Goal: Information Seeking & Learning: Learn about a topic

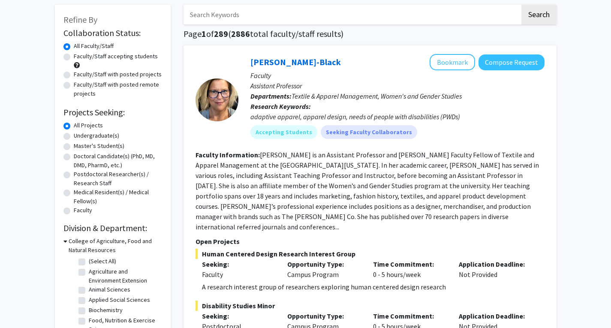
scroll to position [42, 0]
click at [89, 135] on label "Undergraduate(s)" at bounding box center [96, 135] width 45 height 9
click at [79, 135] on input "Undergraduate(s)" at bounding box center [77, 134] width 6 height 6
radio input "true"
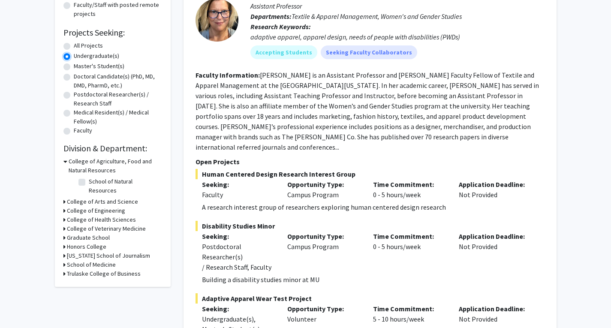
scroll to position [122, 0]
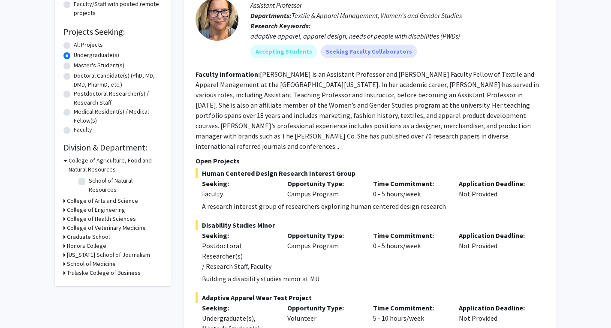
click at [80, 197] on h3 "College of Arts and Science" at bounding box center [102, 201] width 71 height 9
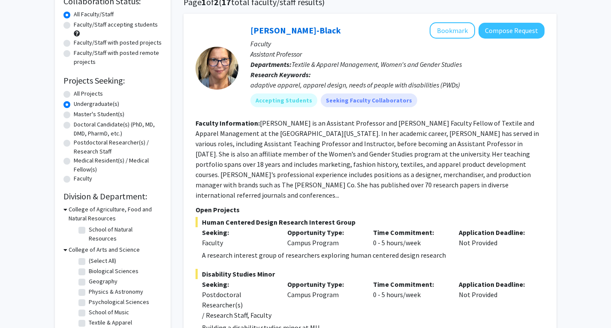
scroll to position [73, 0]
click at [100, 256] on label "(Select All)" at bounding box center [102, 260] width 27 height 9
click at [94, 256] on input "(Select All)" at bounding box center [92, 259] width 6 height 6
checkbox input "true"
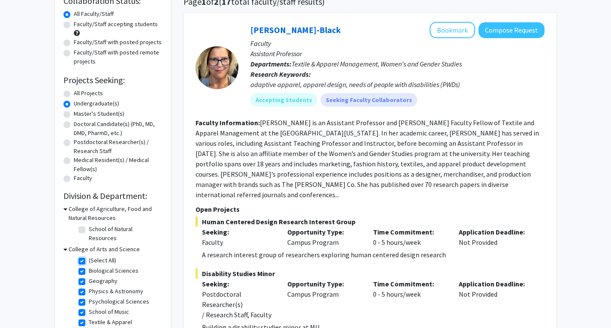
checkbox input "true"
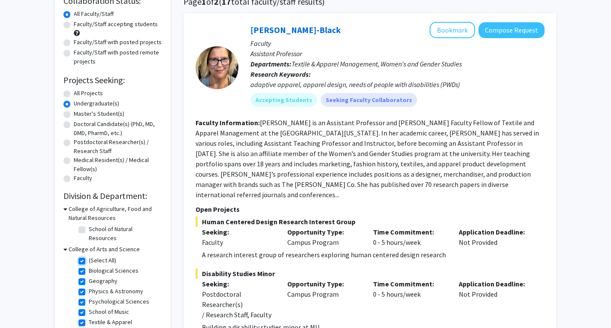
checkbox input "true"
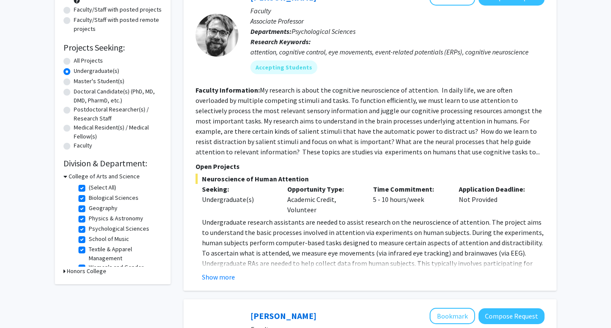
scroll to position [108, 0]
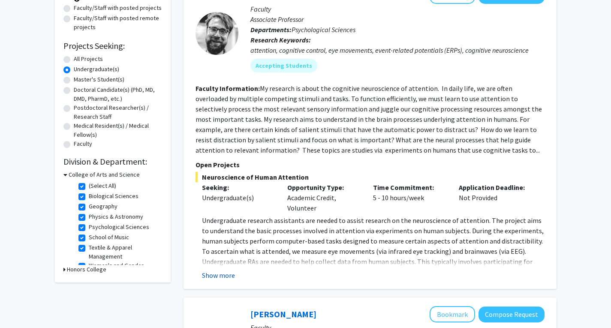
click at [232, 276] on button "Show more" at bounding box center [218, 275] width 33 height 10
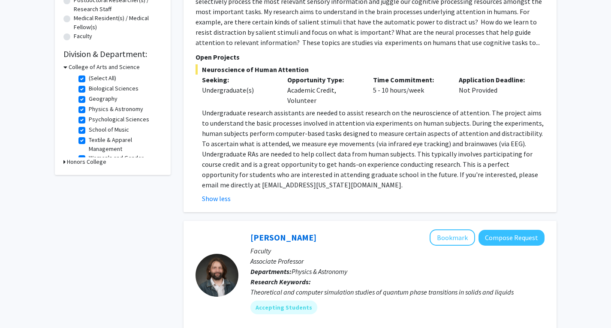
scroll to position [212, 0]
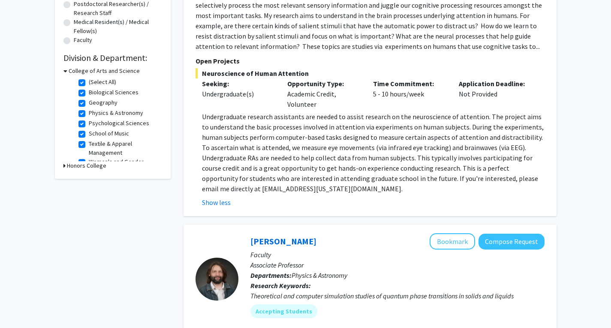
click at [95, 164] on h3 "Honors College" at bounding box center [86, 165] width 39 height 9
click at [95, 164] on h3 "Honors College" at bounding box center [88, 165] width 39 height 9
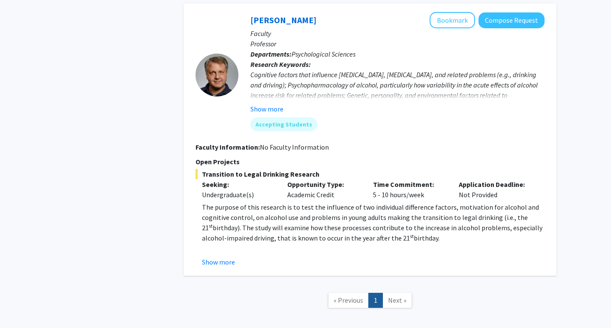
scroll to position [2606, 0]
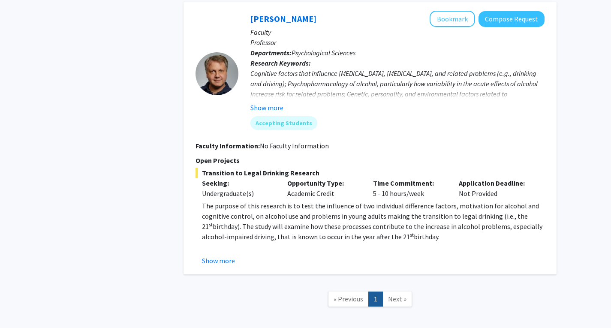
click at [387, 292] on link "Next »" at bounding box center [398, 299] width 30 height 15
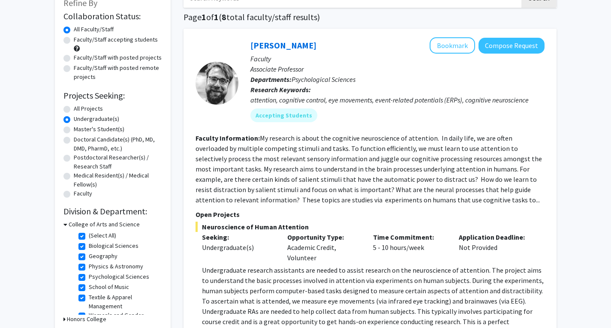
scroll to position [60, 0]
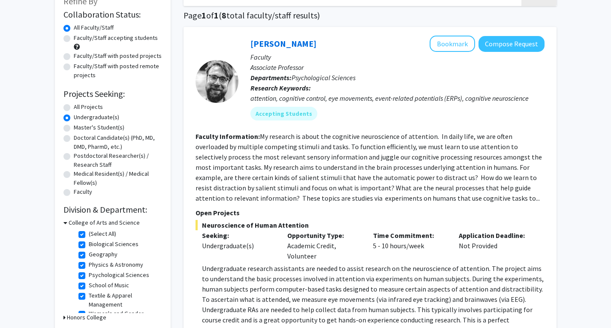
click at [111, 234] on label "(Select All)" at bounding box center [102, 234] width 27 height 9
click at [94, 234] on input "(Select All)" at bounding box center [92, 233] width 6 height 6
checkbox input "false"
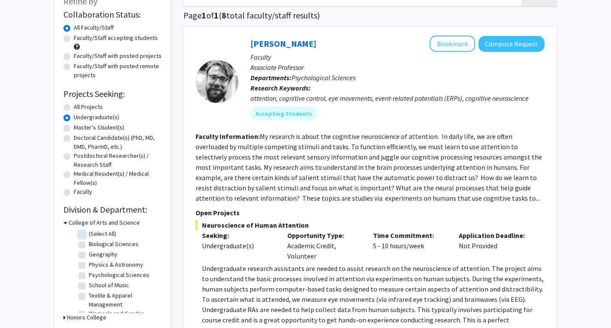
checkbox input "false"
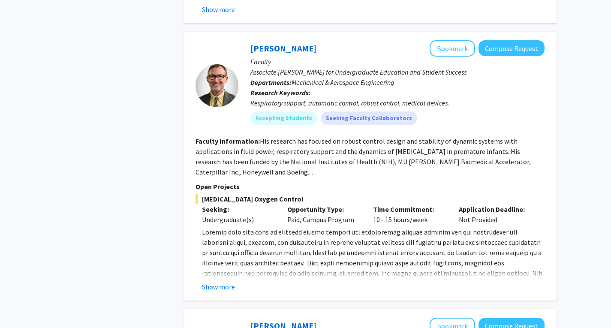
scroll to position [1248, 0]
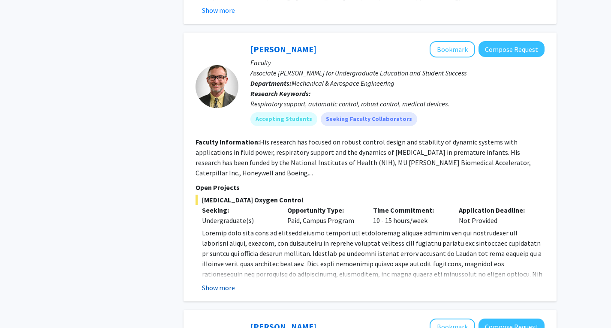
click at [223, 283] on button "Show more" at bounding box center [218, 288] width 33 height 10
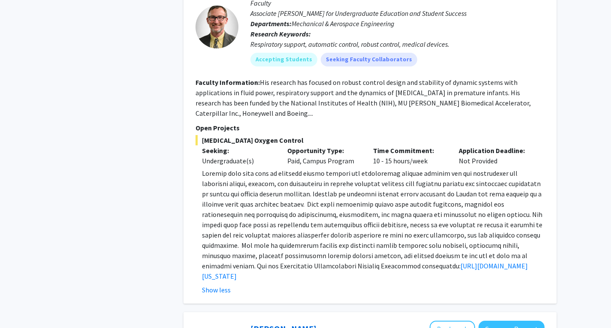
scroll to position [1308, 0]
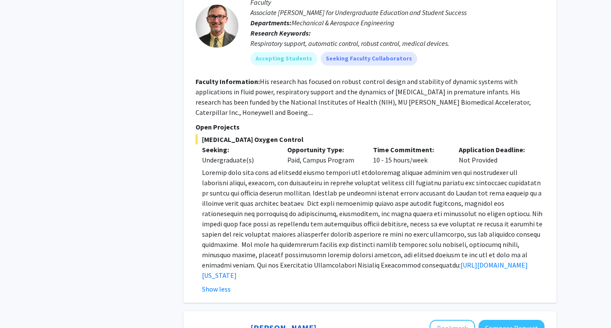
click at [321, 250] on p "[URL][DOMAIN_NAME][US_STATE]" at bounding box center [373, 223] width 343 height 113
click at [321, 261] on link "[URL][DOMAIN_NAME][US_STATE]" at bounding box center [365, 270] width 326 height 19
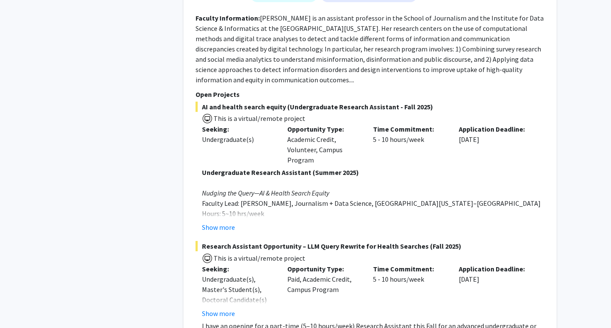
scroll to position [3444, 0]
click at [216, 126] on div "AI and health search equity (Undergraduate Research Assistant - Fall 2025) This…" at bounding box center [370, 167] width 349 height 131
click at [223, 223] on button "Show more" at bounding box center [218, 228] width 33 height 10
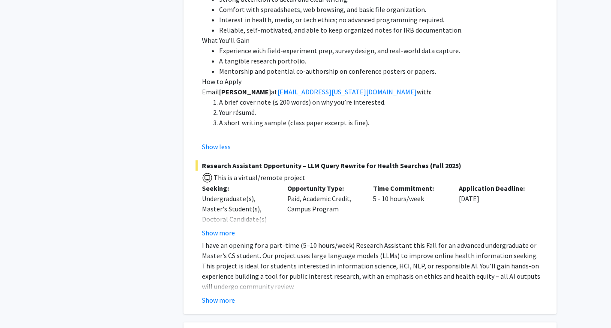
scroll to position [3884, 0]
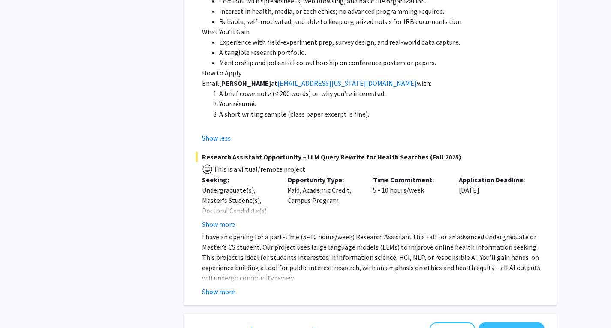
click at [198, 175] on div "Seeking: Undergraduate(s), Master's Student(s), Doctoral Candidate(s) (PhD, MD,…" at bounding box center [239, 202] width 86 height 55
click at [209, 219] on button "Show more" at bounding box center [218, 224] width 33 height 10
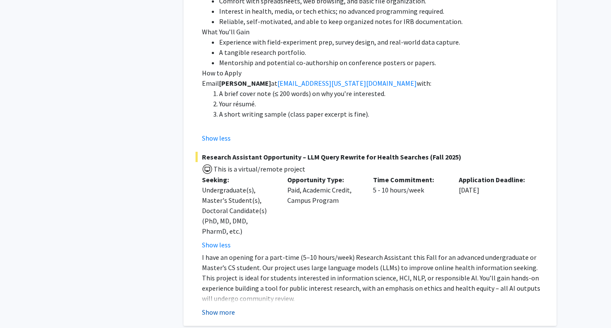
click at [224, 307] on button "Show more" at bounding box center [218, 312] width 33 height 10
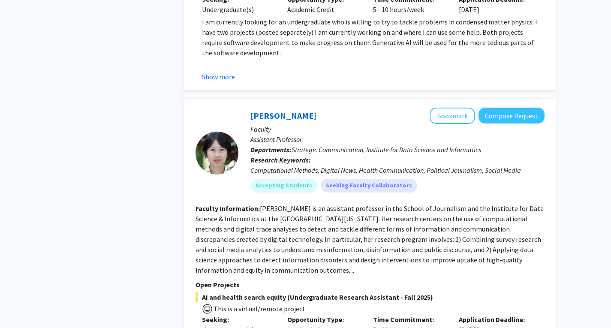
scroll to position [3254, 0]
click at [505, 108] on button "Compose Request" at bounding box center [512, 116] width 66 height 16
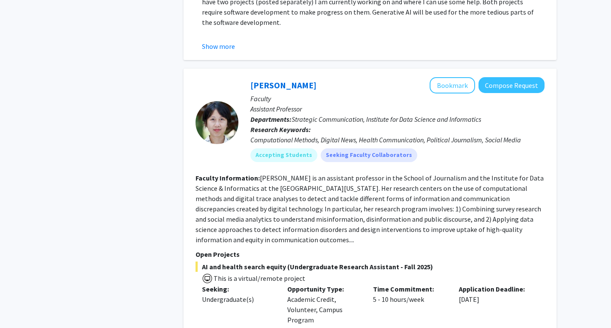
scroll to position [3223, 0]
click at [439, 77] on button "Bookmark" at bounding box center [452, 85] width 45 height 16
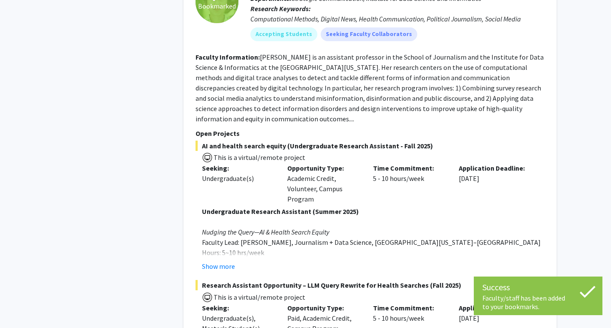
scroll to position [3344, 0]
click at [222, 261] on button "Show more" at bounding box center [218, 266] width 33 height 10
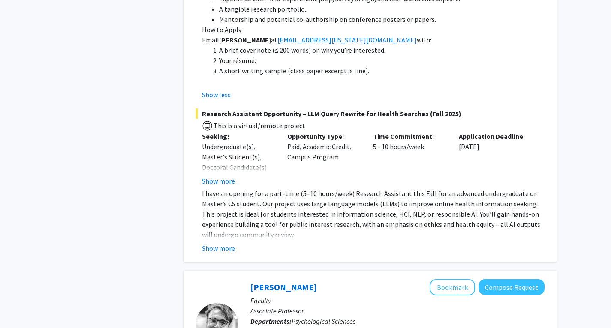
scroll to position [3869, 0]
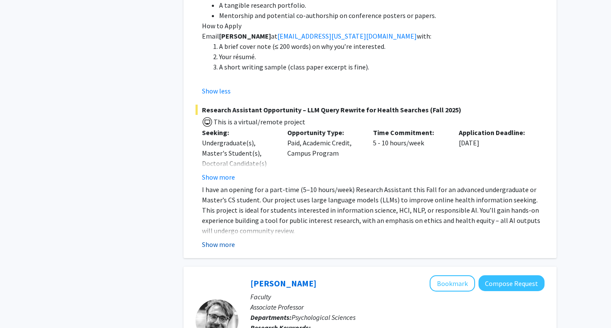
click at [219, 239] on button "Show more" at bounding box center [218, 244] width 33 height 10
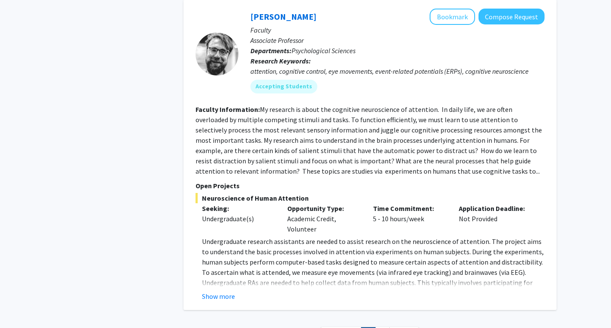
scroll to position [4450, 0]
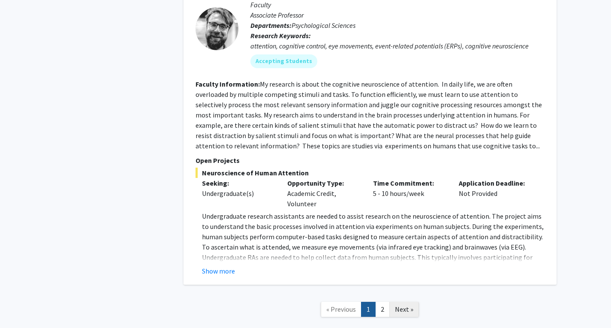
click at [397, 302] on link "Next »" at bounding box center [405, 309] width 30 height 15
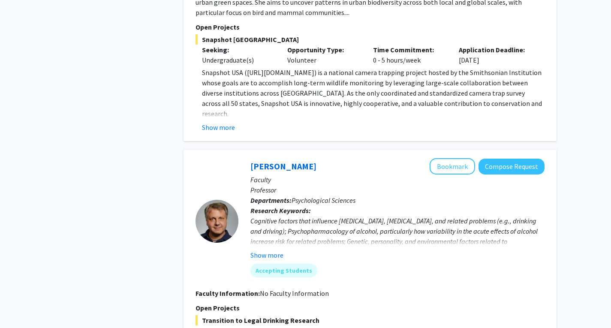
scroll to position [1994, 0]
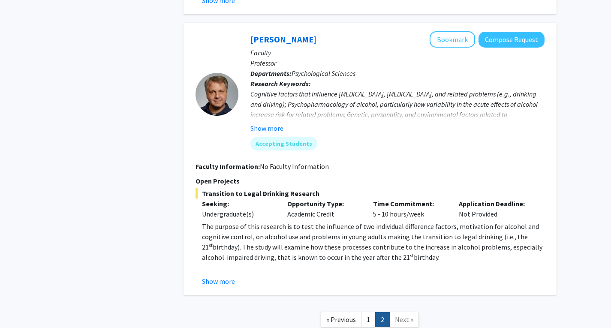
click at [404, 315] on span "Next »" at bounding box center [404, 319] width 18 height 9
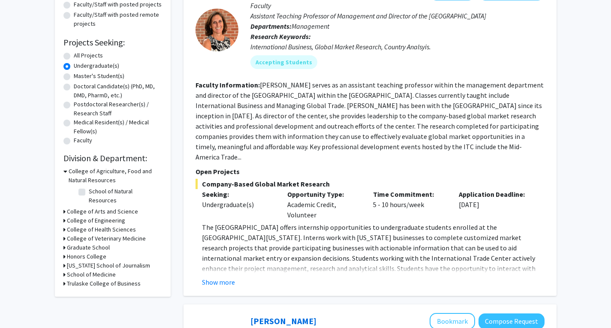
scroll to position [0, 0]
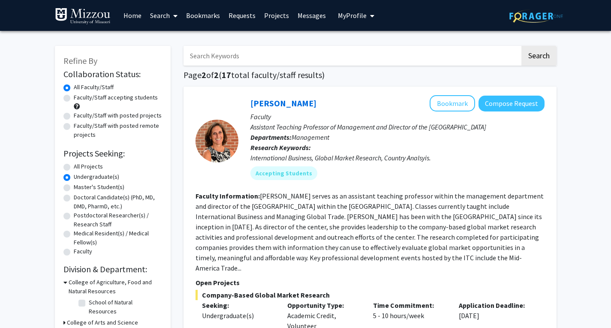
click at [122, 100] on label "Faculty/Staff accepting students" at bounding box center [116, 97] width 84 height 9
click at [79, 99] on input "Faculty/Staff accepting students" at bounding box center [77, 96] width 6 height 6
radio input "true"
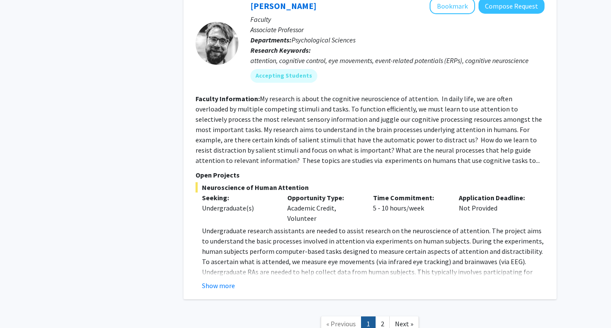
scroll to position [3790, 0]
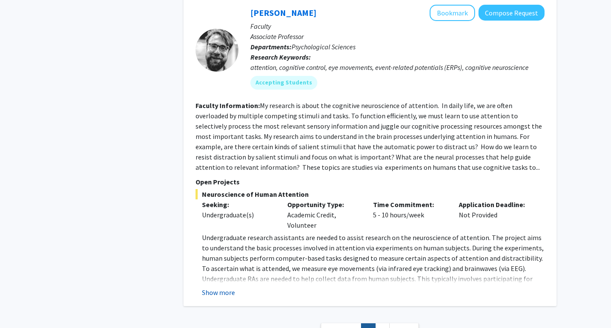
click at [216, 287] on button "Show more" at bounding box center [218, 292] width 33 height 10
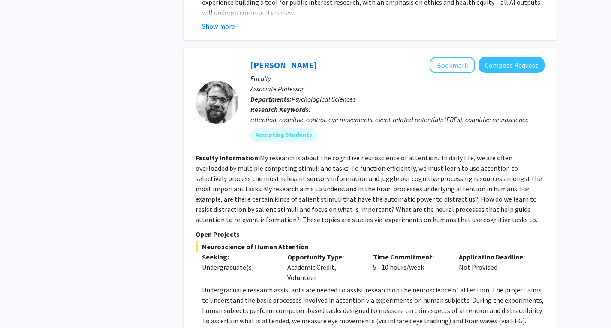
scroll to position [3734, 0]
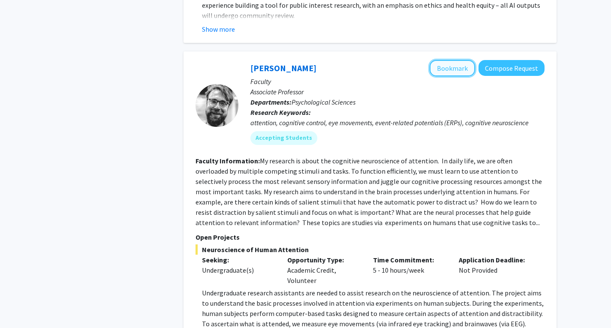
click at [444, 60] on button "Bookmark" at bounding box center [452, 68] width 45 height 16
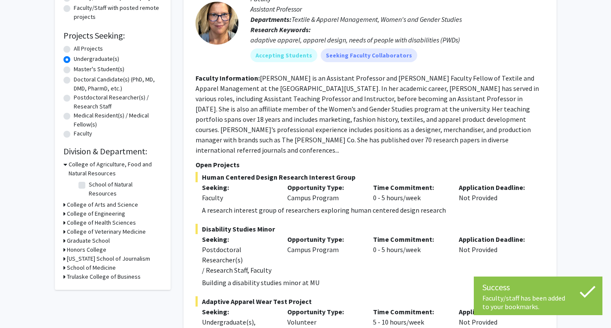
scroll to position [0, 0]
